Goal: Task Accomplishment & Management: Use online tool/utility

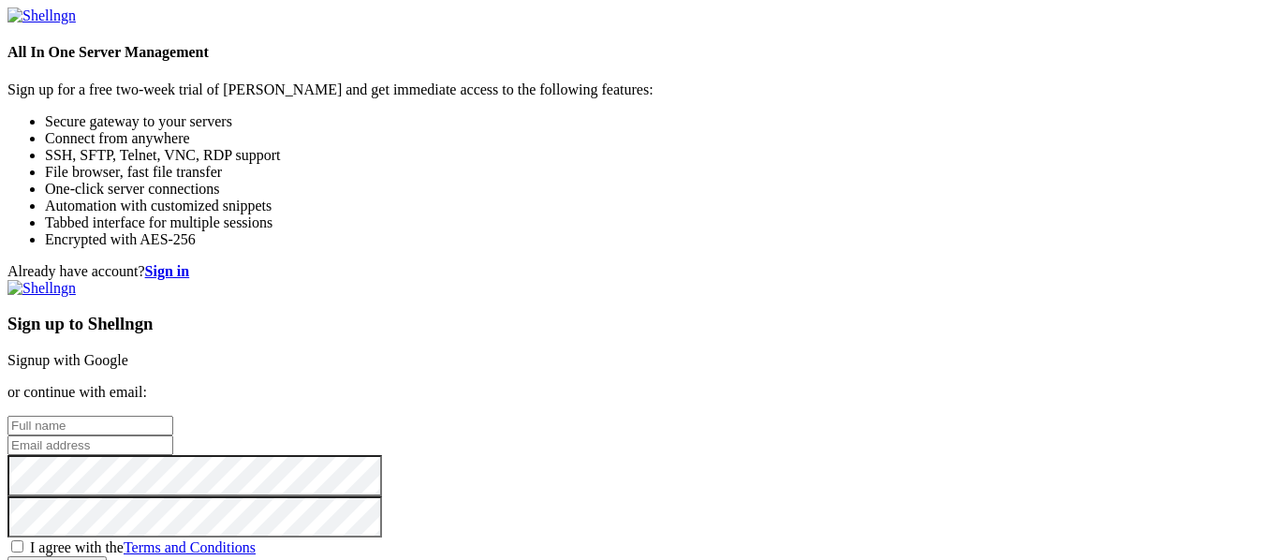
click at [128, 352] on link "Signup with Google" at bounding box center [67, 360] width 121 height 16
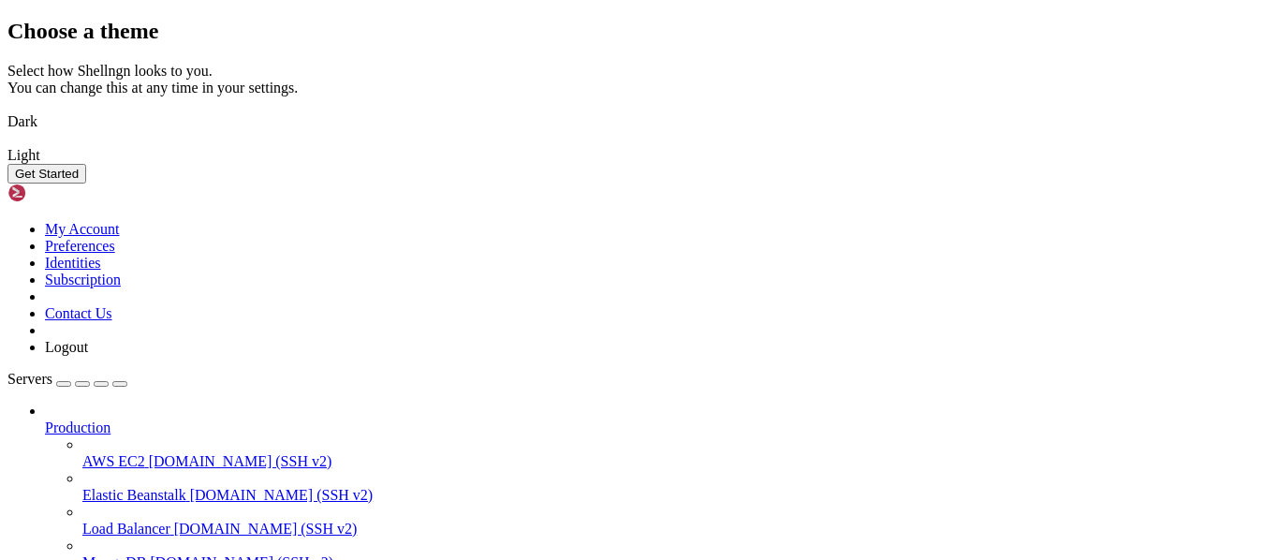
click at [7, 110] on img at bounding box center [7, 110] width 0 height 0
click at [86, 183] on button "Get Started" at bounding box center [46, 174] width 79 height 20
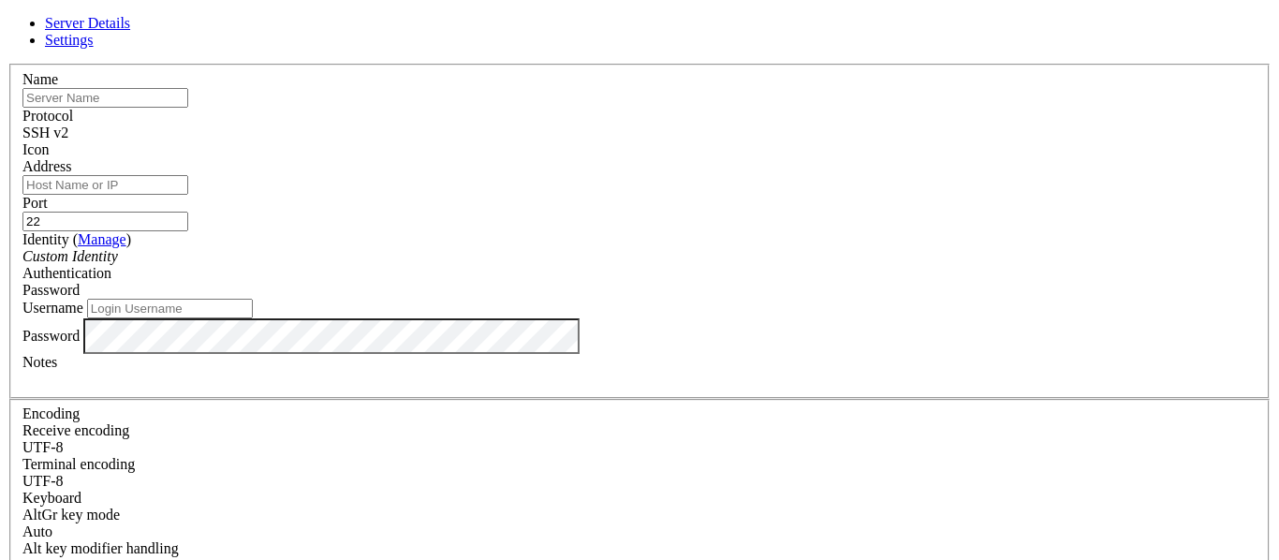
click at [188, 108] on input "text" at bounding box center [105, 98] width 166 height 20
type input "raspi-ssd-02"
click at [188, 195] on input "Address" at bounding box center [105, 185] width 166 height 20
paste input "[TECHNICAL_ID]"
type input "[TECHNICAL_ID]"
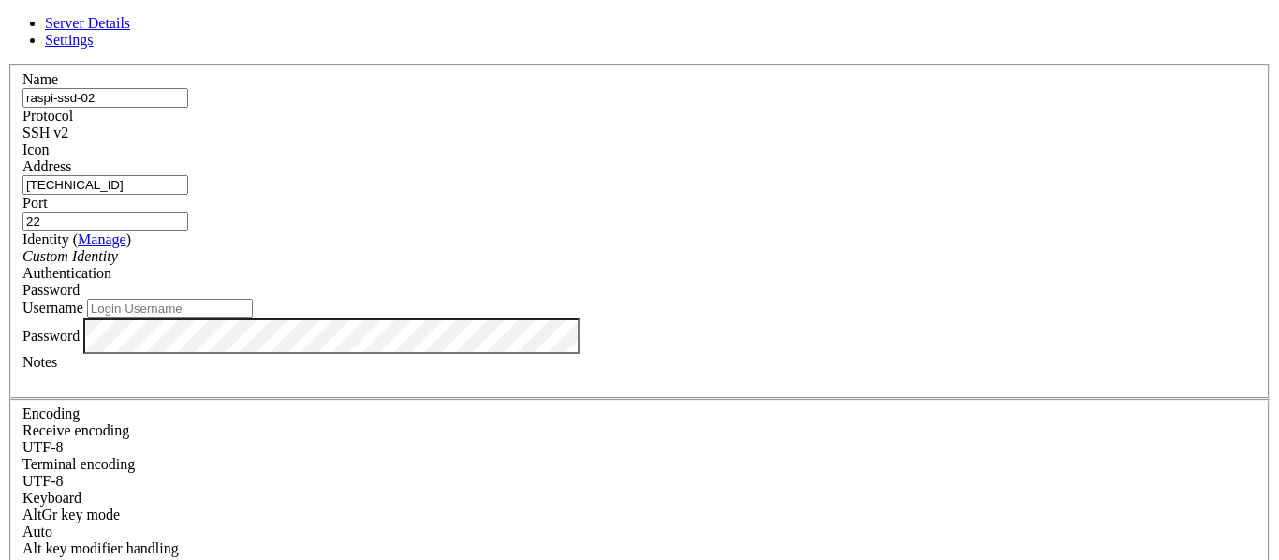
click at [753, 130] on div "SSH v2" at bounding box center [639, 132] width 1234 height 17
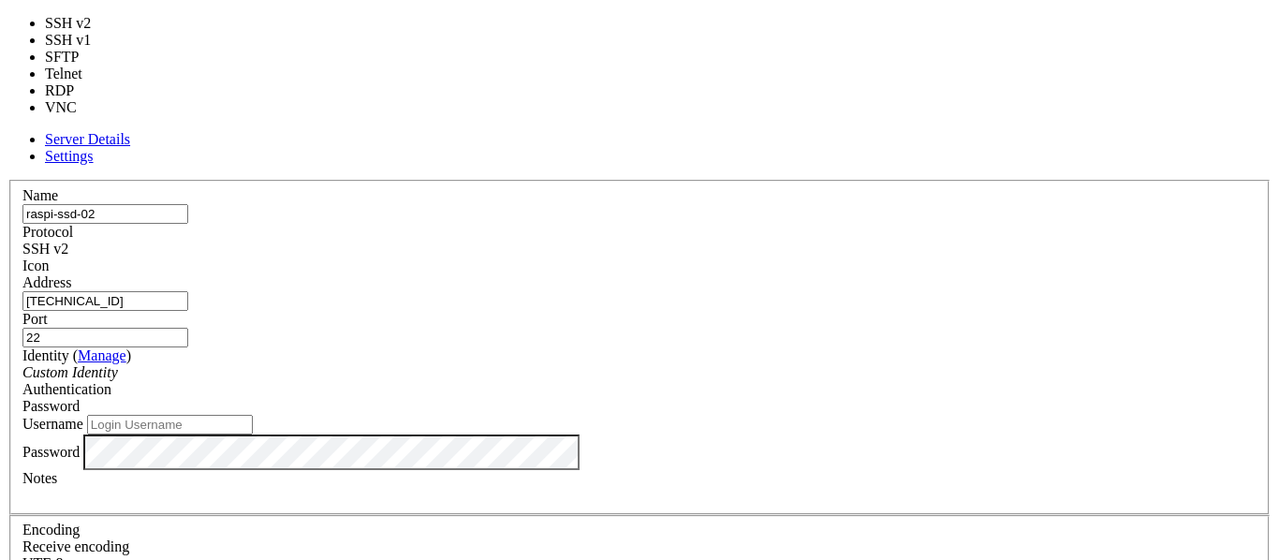
click at [772, 180] on div "Name raspi-ssd-02 Protocol SSH v2 Icon Address [TECHNICAL_ID] ( Manage" at bounding box center [639, 524] width 1264 height 688
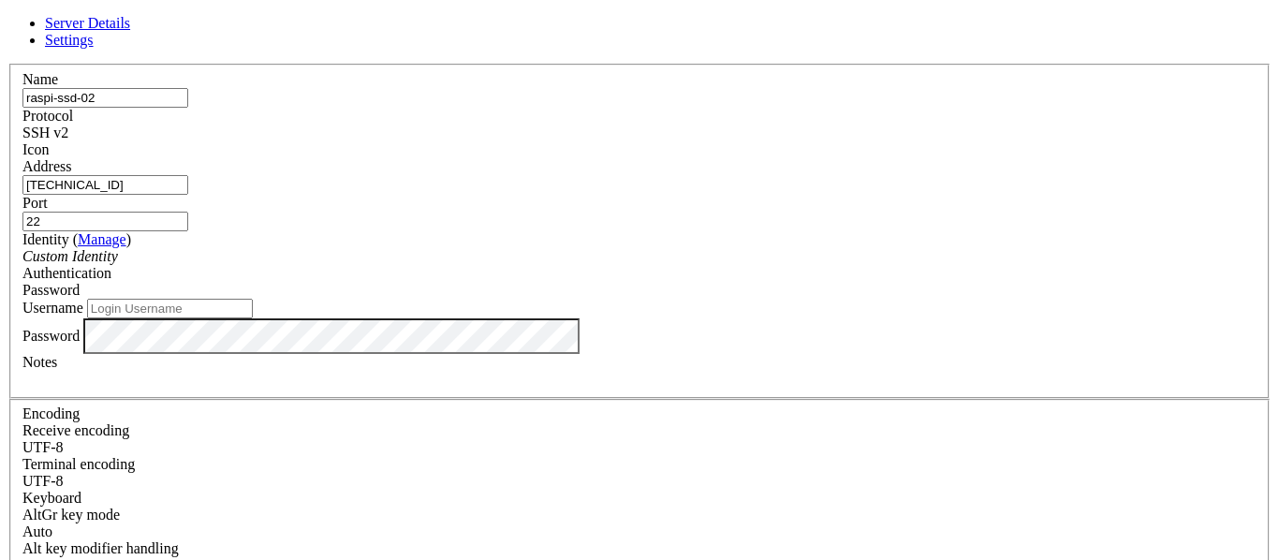
click at [80, 282] on span "Password" at bounding box center [50, 290] width 57 height 16
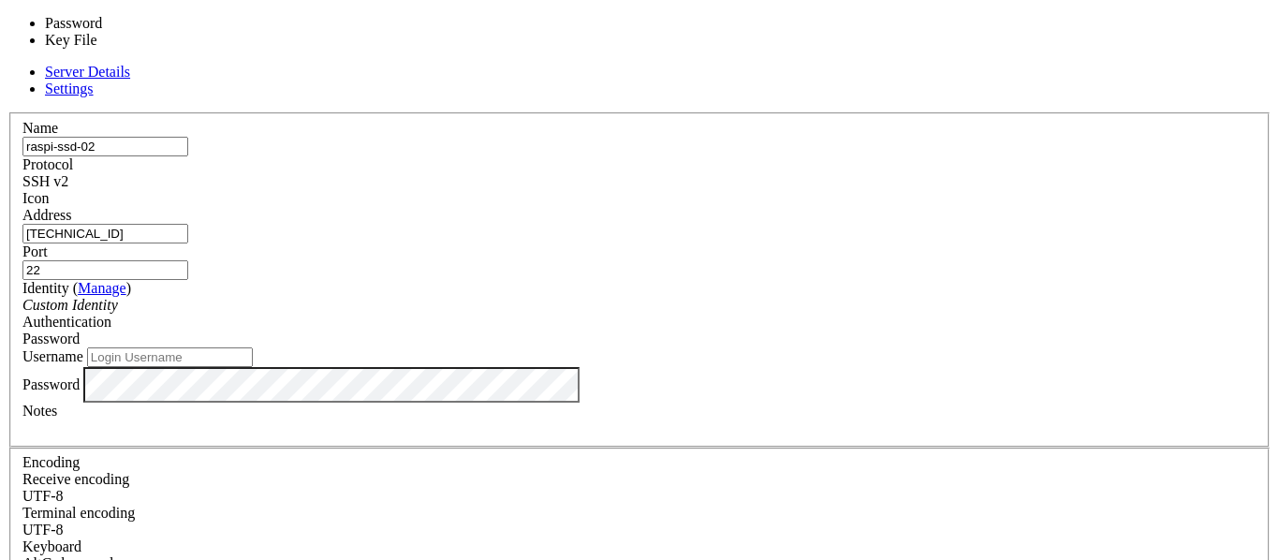
click at [614, 297] on div "Custom Identity" at bounding box center [639, 305] width 1234 height 17
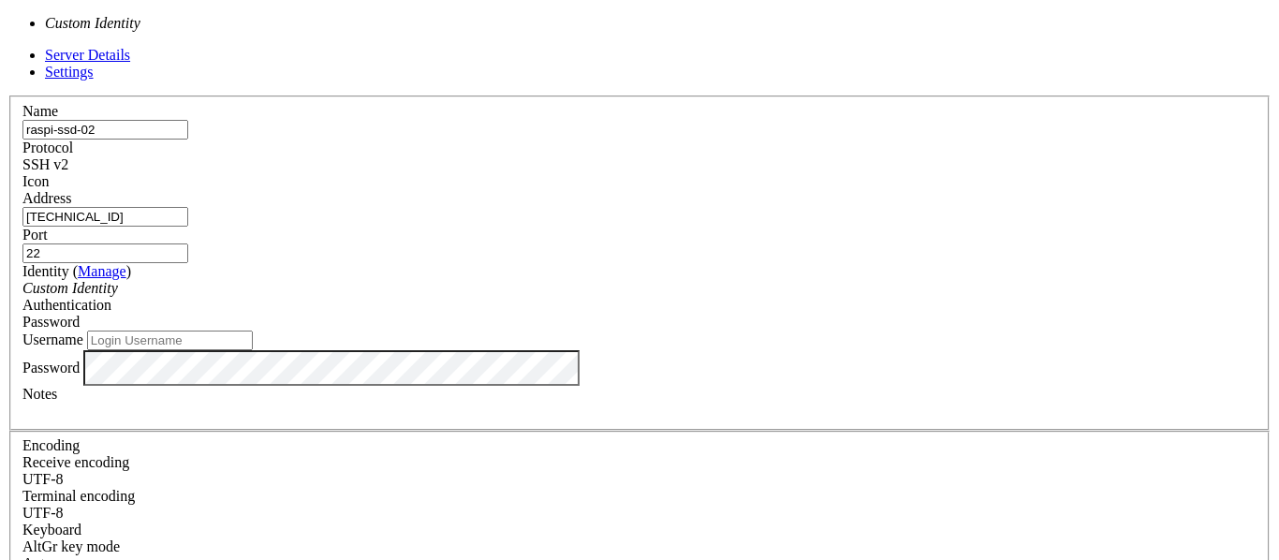
click at [83, 331] on label "Username" at bounding box center [52, 339] width 61 height 16
click at [253, 330] on input "Username" at bounding box center [170, 340] width 166 height 20
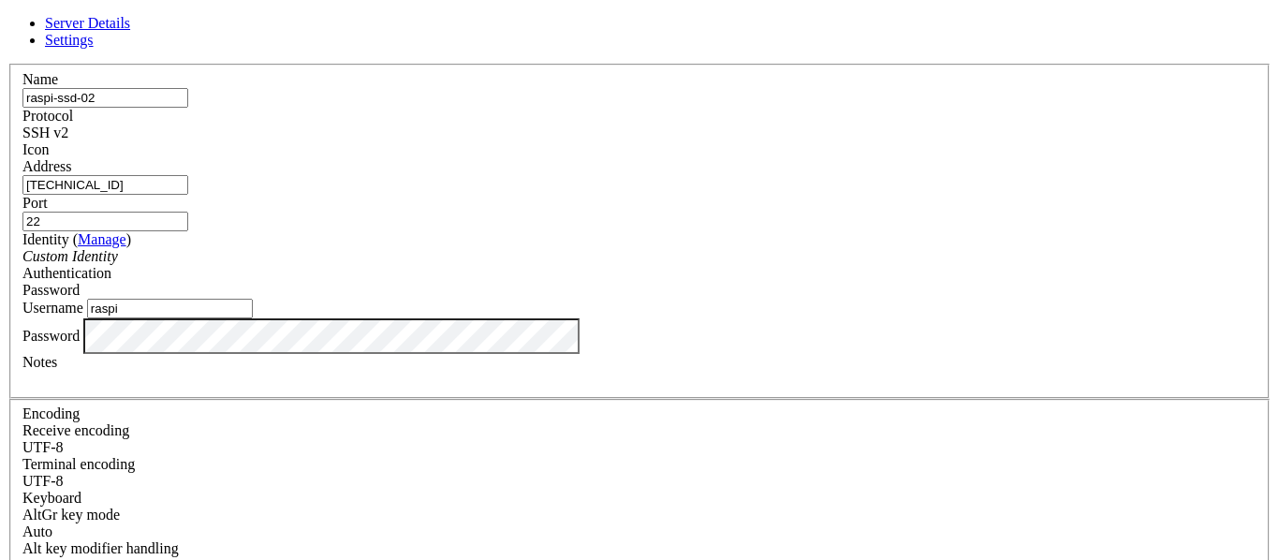
type input "raspi"
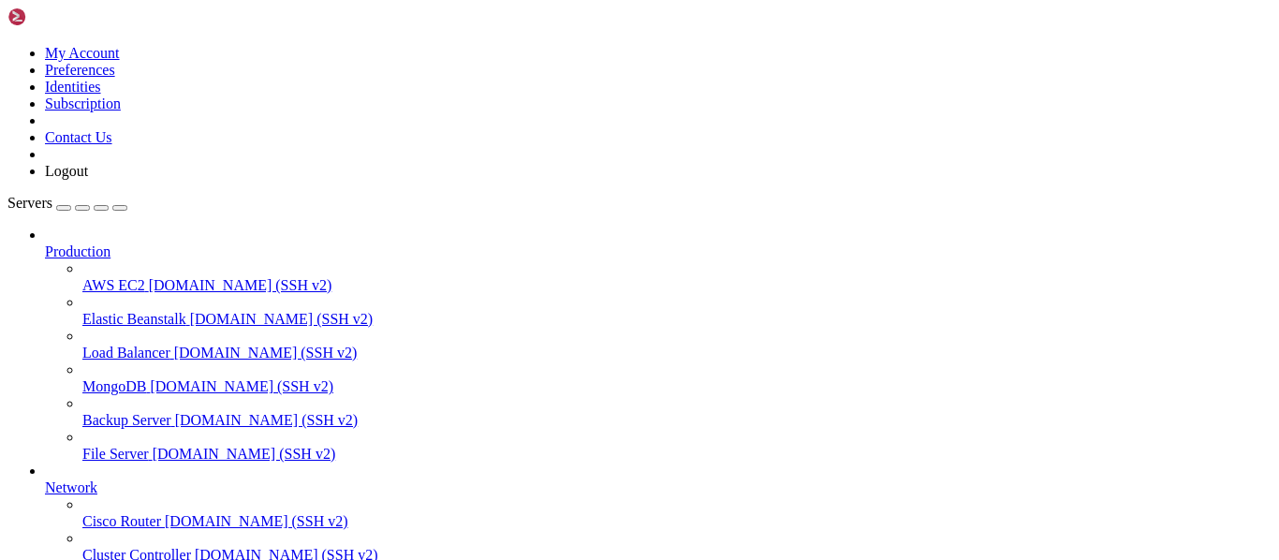
scroll to position [196, 0]
click at [110, 243] on span "Production" at bounding box center [78, 251] width 66 height 16
click at [45, 243] on icon at bounding box center [45, 243] width 0 height 0
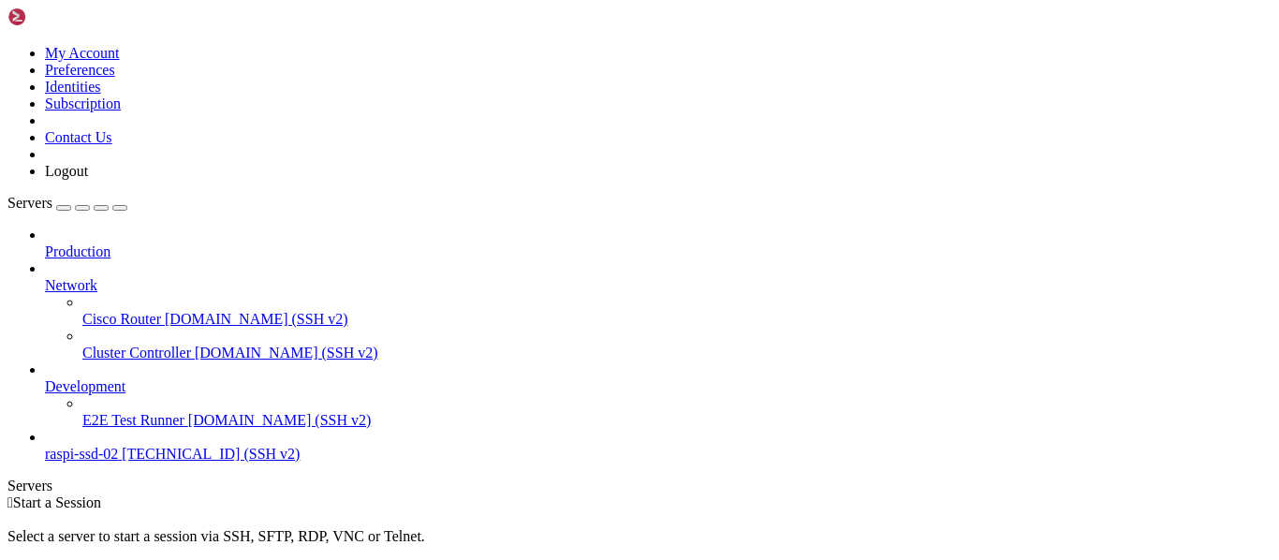
click at [97, 277] on span "Network" at bounding box center [71, 285] width 52 height 16
click at [144, 446] on span "[TECHNICAL_ID] (SSH v2)" at bounding box center [211, 454] width 178 height 16
click at [118, 446] on span "raspi-ssd-02" at bounding box center [81, 454] width 73 height 16
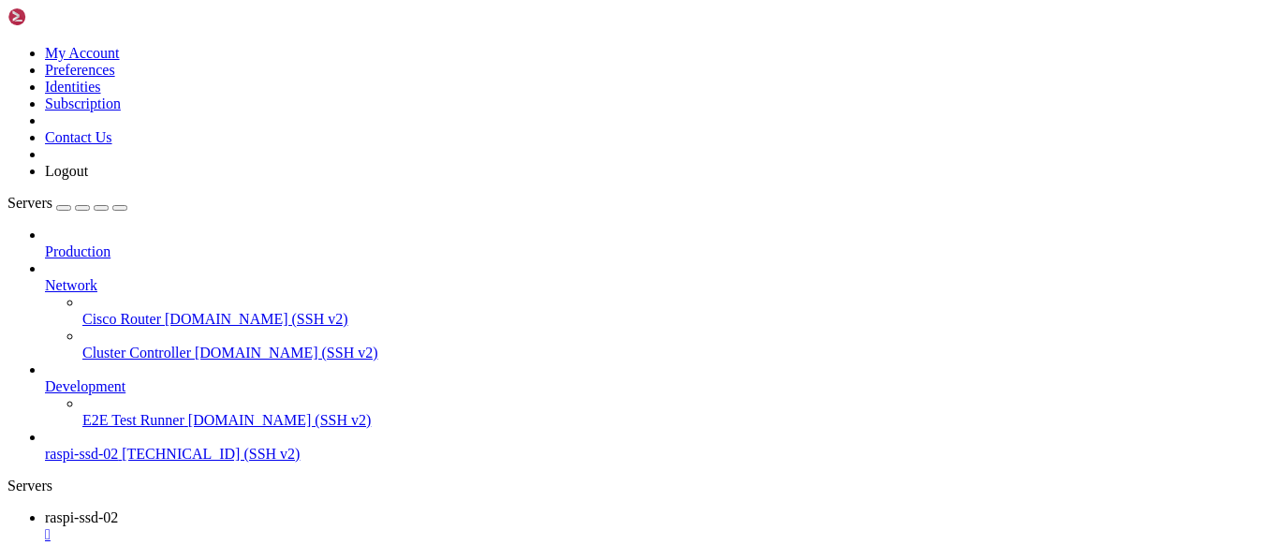
click at [118, 509] on span "raspi-ssd-02" at bounding box center [81, 517] width 73 height 16
click at [118, 543] on span "raspi-ssd-02" at bounding box center [81, 551] width 73 height 16
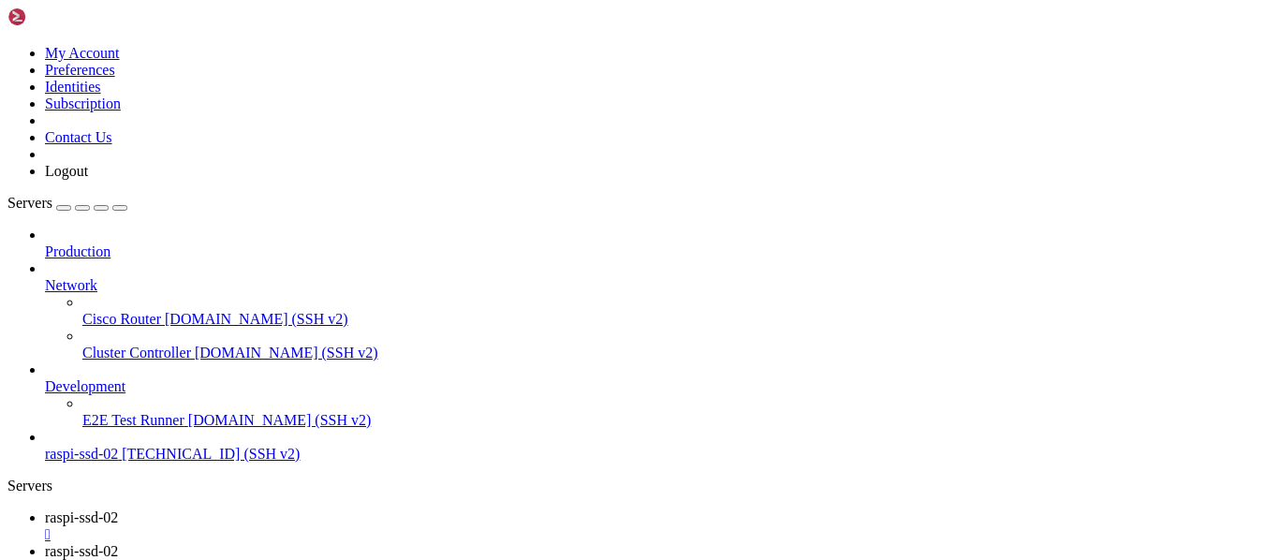
drag, startPoint x: 413, startPoint y: 60, endPoint x: 170, endPoint y: 54, distance: 242.5
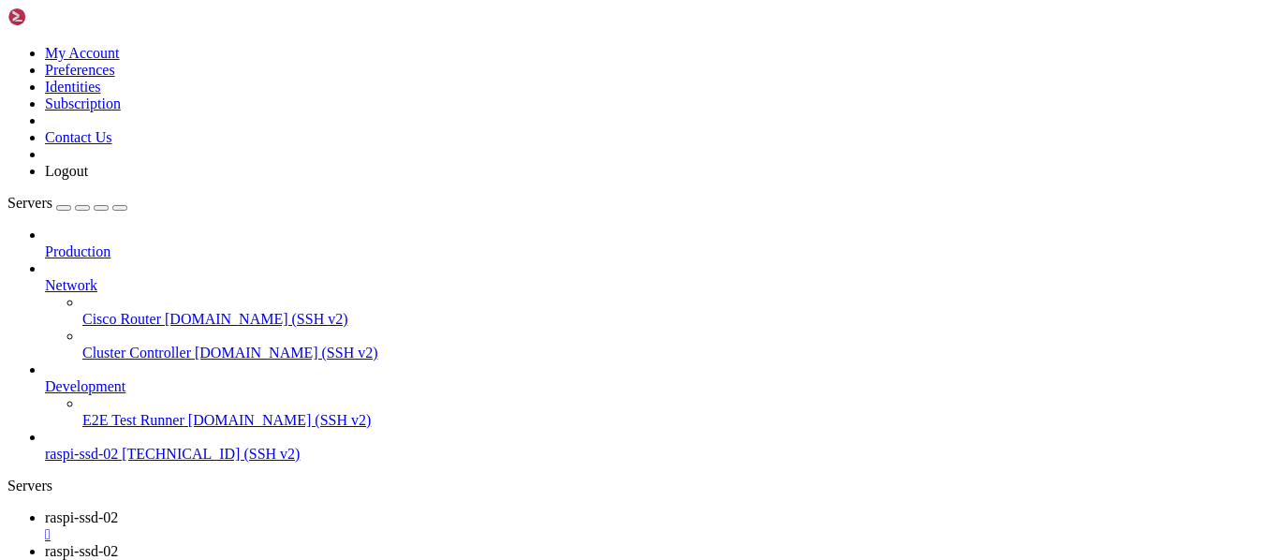
paste input "nextcloud/nextcloud/[PERSON_NAME]/files"
drag, startPoint x: 565, startPoint y: 58, endPoint x: 528, endPoint y: 57, distance: 37.4
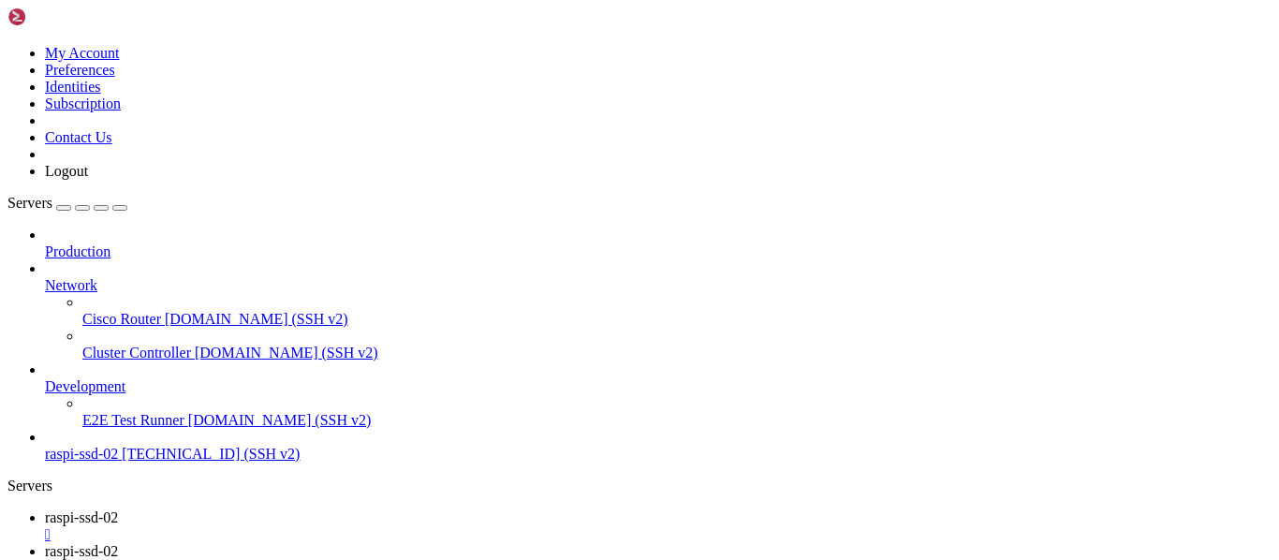
type input "/opt/nextcloud/nextcloud"
click at [110, 243] on span "Production" at bounding box center [78, 251] width 66 height 16
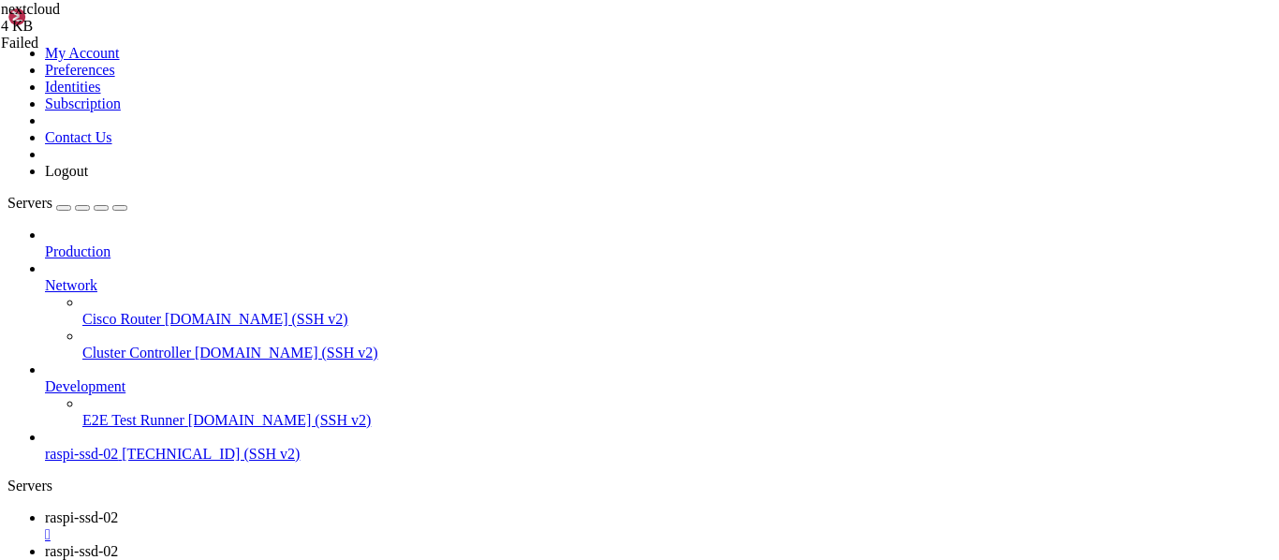
click at [110, 243] on span "Production" at bounding box center [78, 251] width 66 height 16
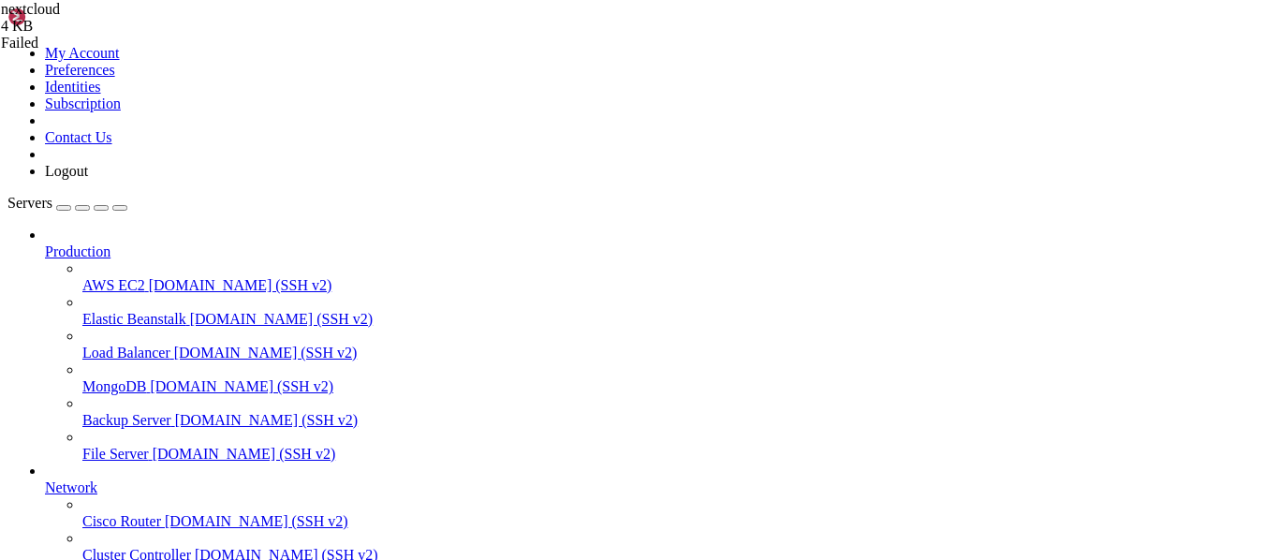
click at [161, 277] on link "AWS EC2 [DOMAIN_NAME] (SSH v2)" at bounding box center [676, 285] width 1189 height 17
click at [60, 479] on span "Network" at bounding box center [71, 487] width 52 height 16
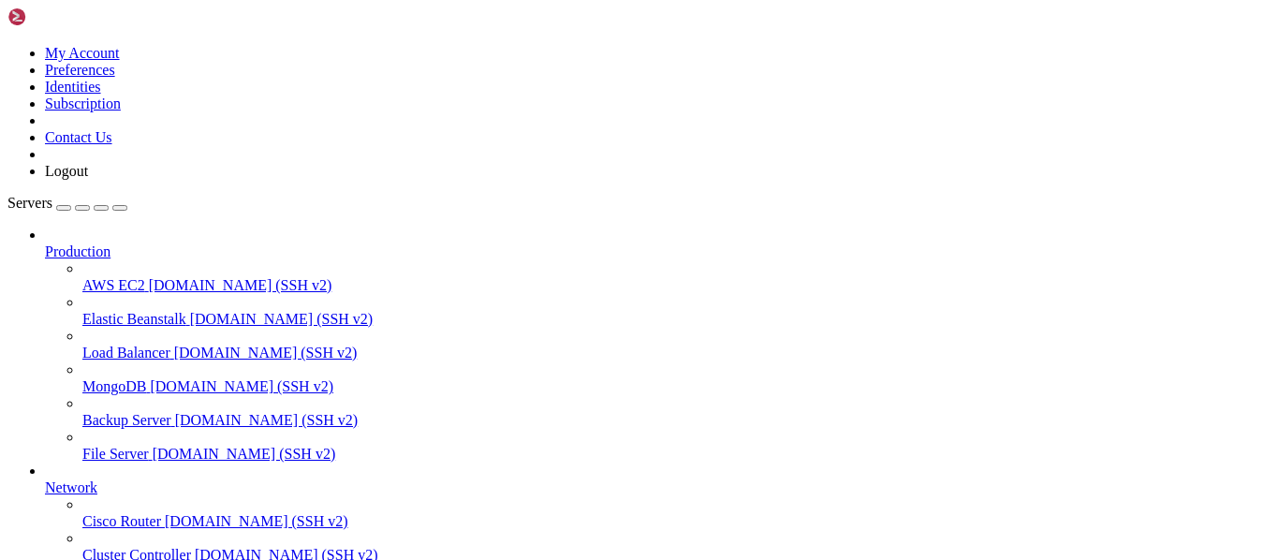
click at [60, 479] on span "Network" at bounding box center [71, 487] width 52 height 16
click at [97, 479] on span "Network" at bounding box center [71, 487] width 52 height 16
click at [45, 479] on icon at bounding box center [45, 479] width 0 height 0
click at [45, 243] on icon at bounding box center [45, 243] width 0 height 0
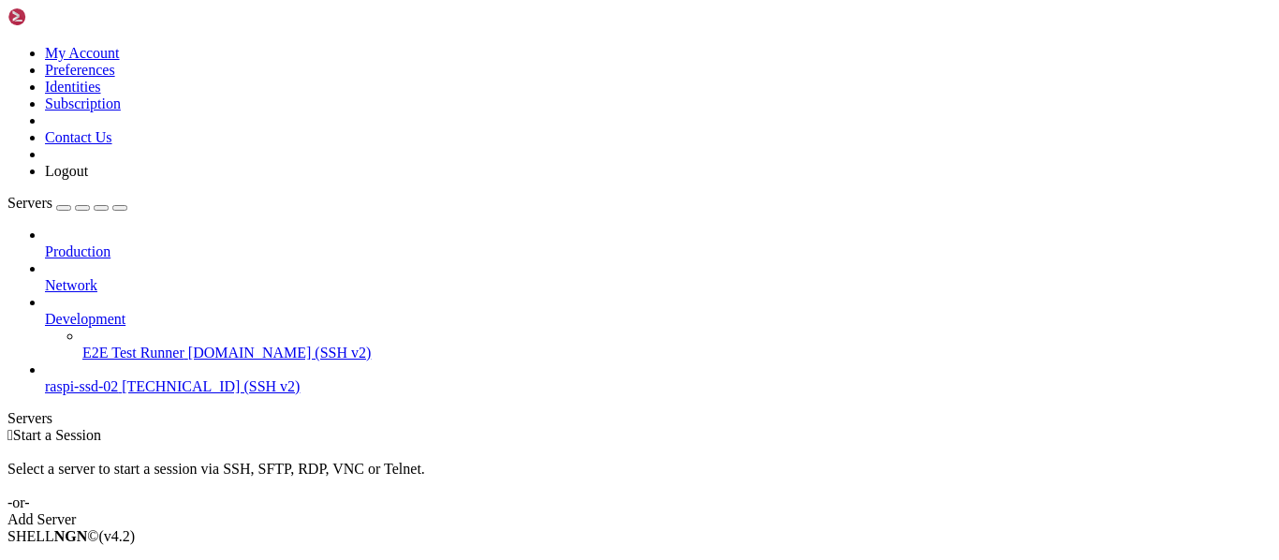
click at [45, 311] on icon at bounding box center [45, 311] width 0 height 0
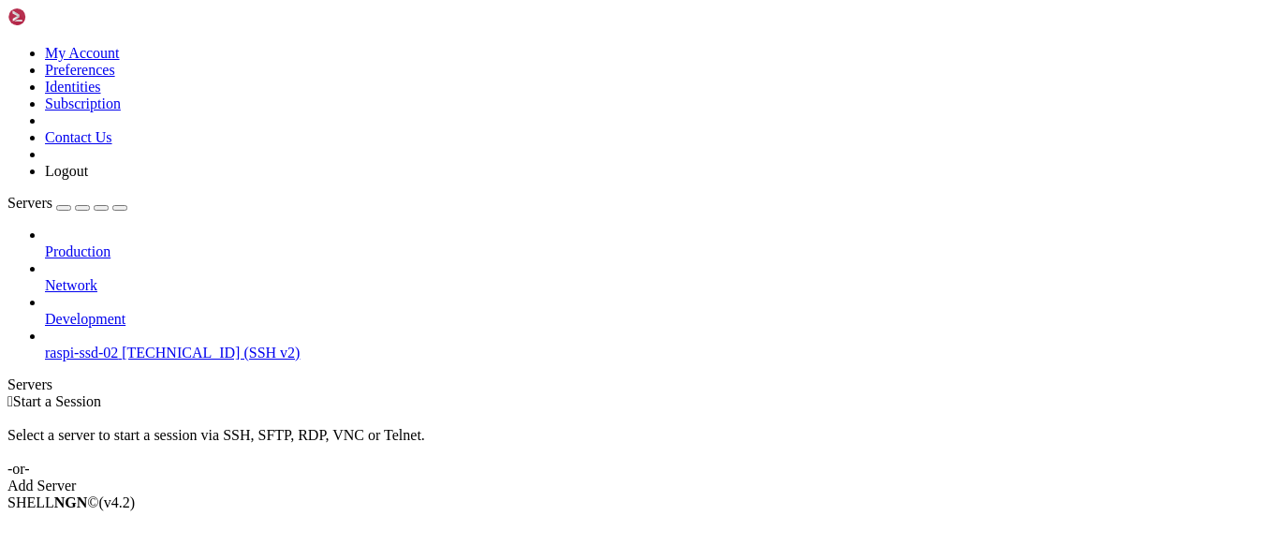
click at [183, 344] on span "[TECHNICAL_ID] (SSH v2)" at bounding box center [211, 352] width 178 height 16
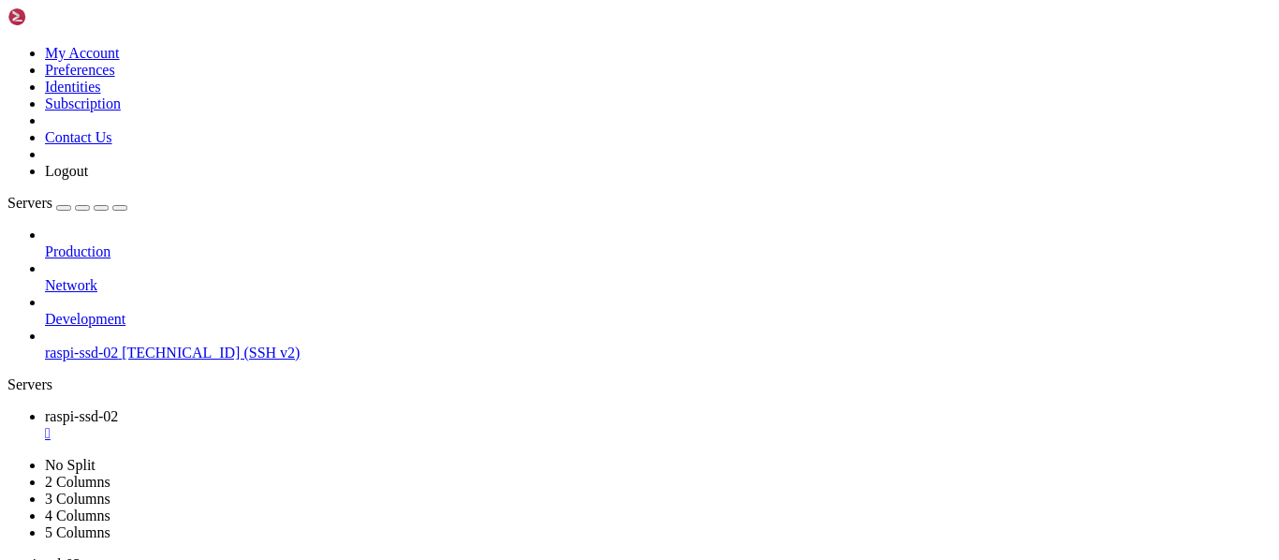
type input "/"
paste input "nextcloud"
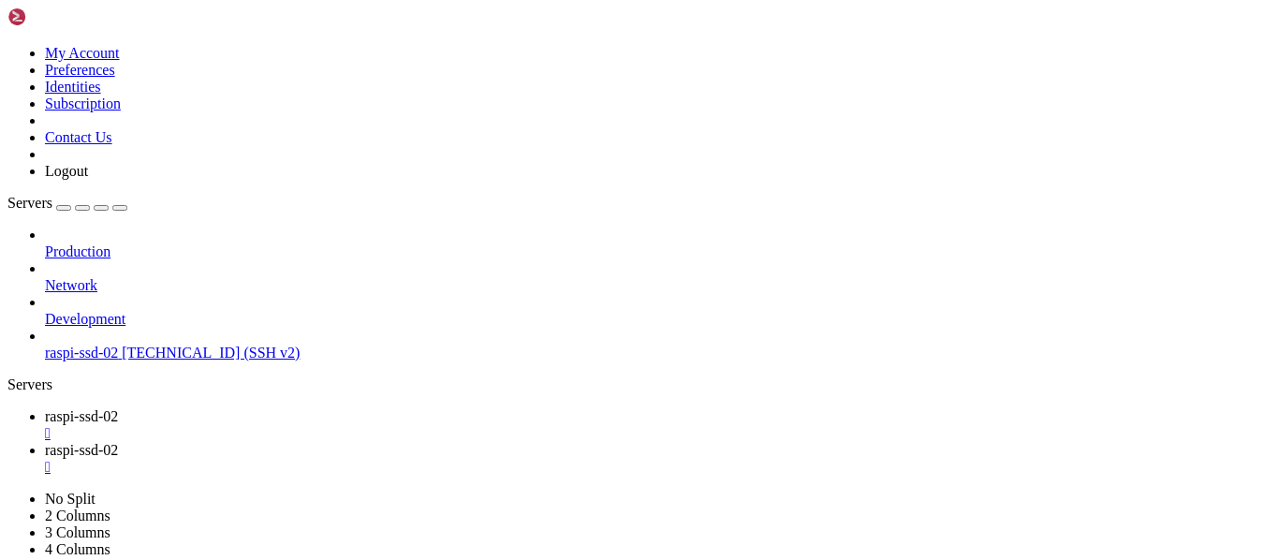
drag, startPoint x: 493, startPoint y: 55, endPoint x: 190, endPoint y: 29, distance: 304.4
type input "/home/raspi"
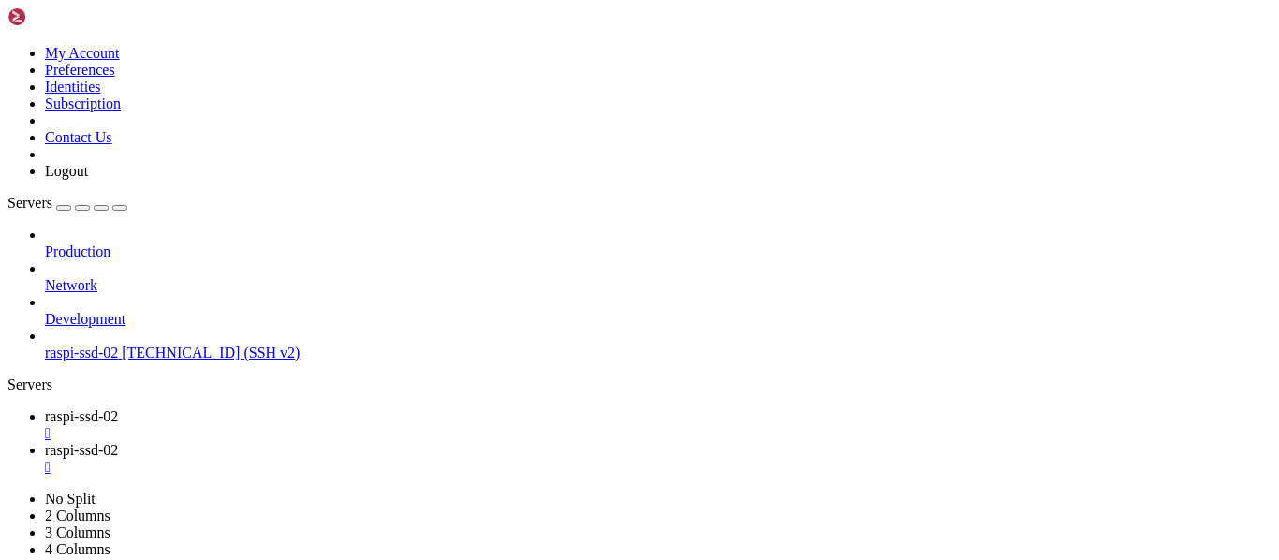
click at [188, 106] on div "Pending" at bounding box center [94, 97] width 187 height 17
click at [188, 68] on div "files.tar 0%" at bounding box center [94, 52] width 187 height 34
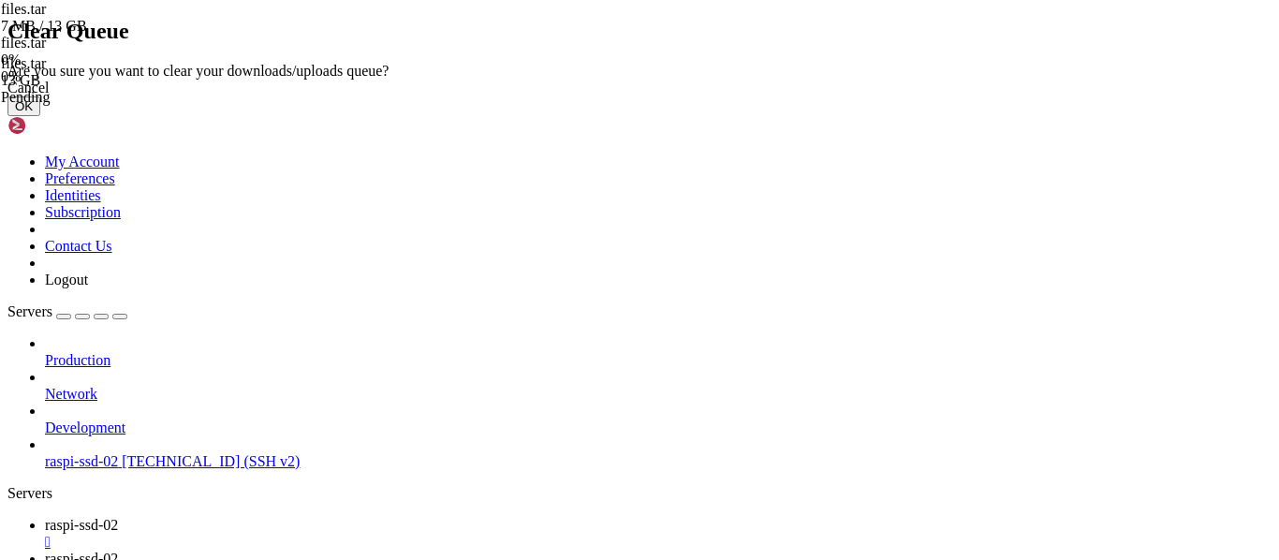
click at [40, 116] on button "OK" at bounding box center [23, 106] width 33 height 20
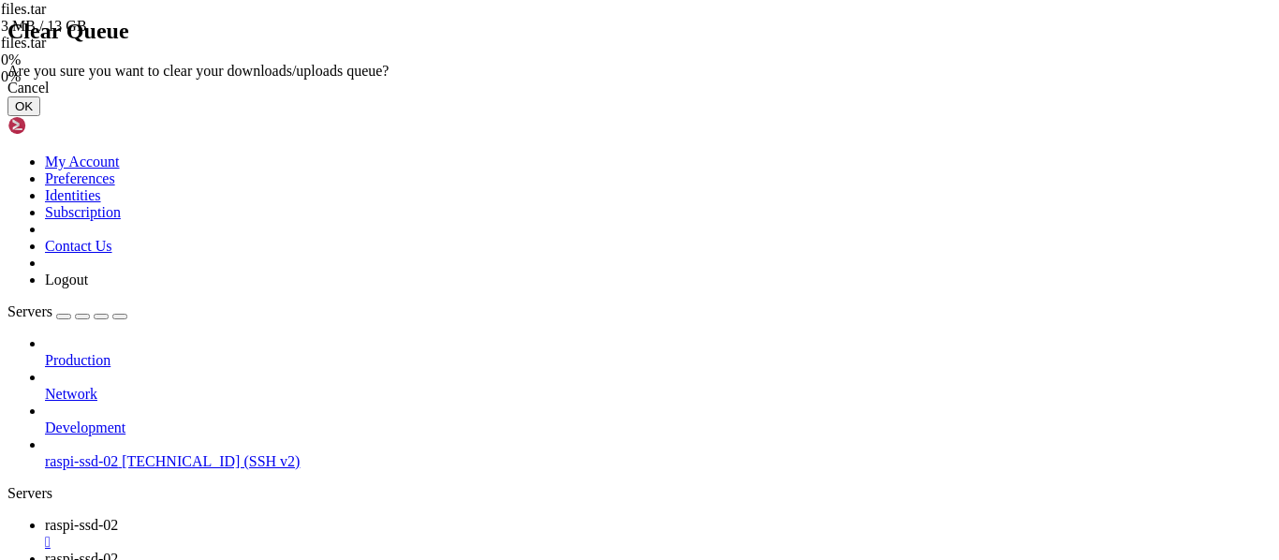
click at [40, 116] on button "OK" at bounding box center [23, 106] width 33 height 20
